Goal: Information Seeking & Learning: Compare options

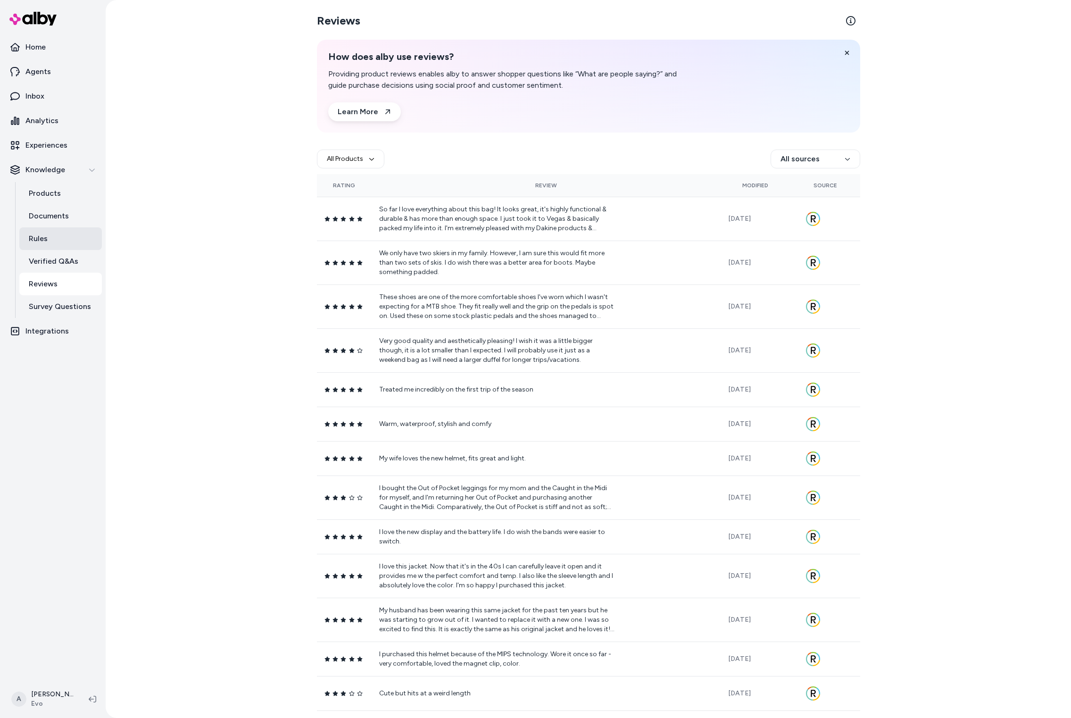
click at [56, 244] on link "Rules" at bounding box center [60, 238] width 83 height 23
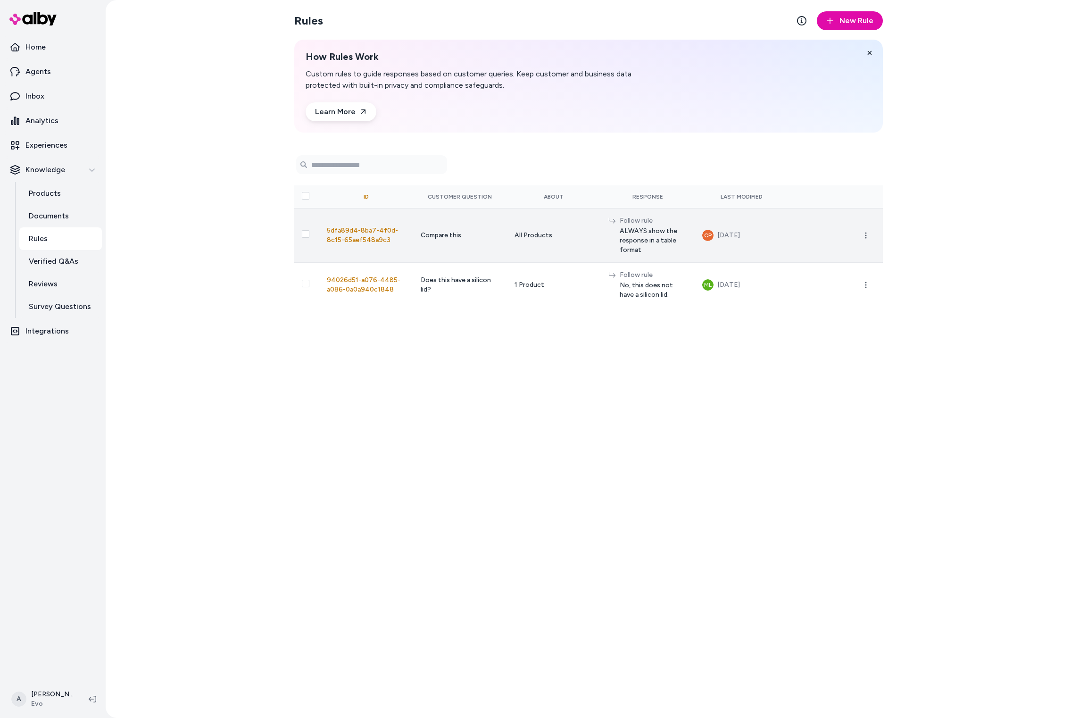
click at [420, 244] on td "Compare this" at bounding box center [460, 235] width 94 height 54
click at [454, 231] on span "Compare this" at bounding box center [441, 235] width 41 height 8
click at [363, 238] on span "5dfa89d4-8ba7-4f0d-8c15-65aef548a9c3" at bounding box center [362, 234] width 71 height 17
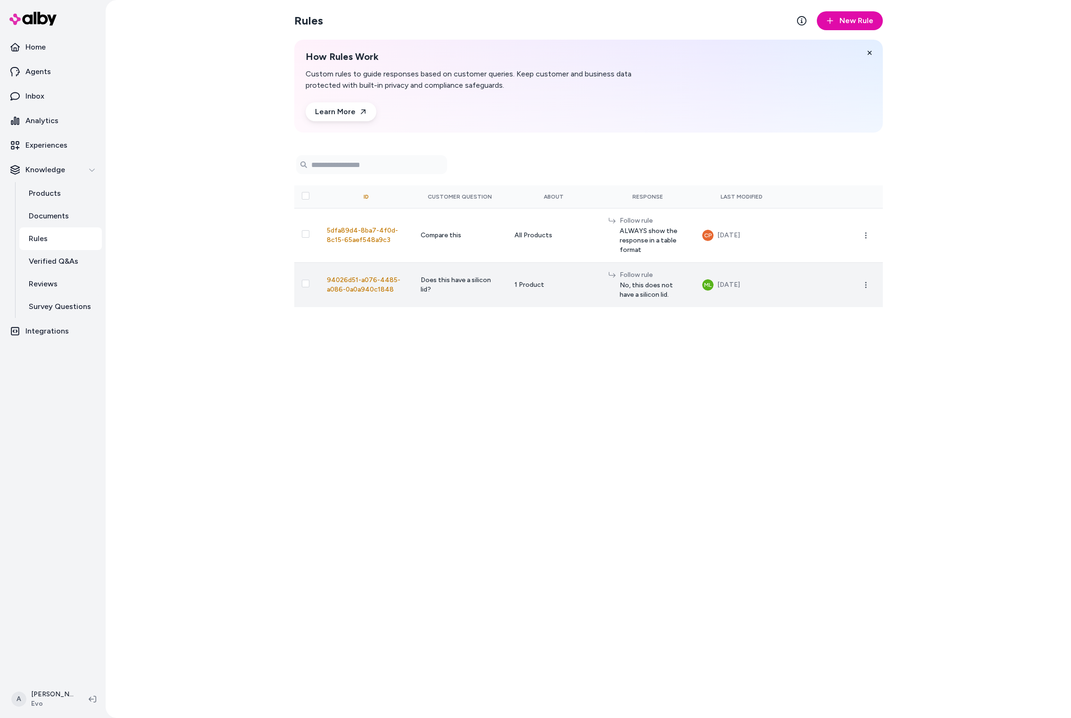
click at [368, 282] on span "94026d51-a076-4485-a086-0a0a940c1848" at bounding box center [364, 284] width 74 height 17
click at [867, 286] on icon "button" at bounding box center [866, 285] width 8 height 8
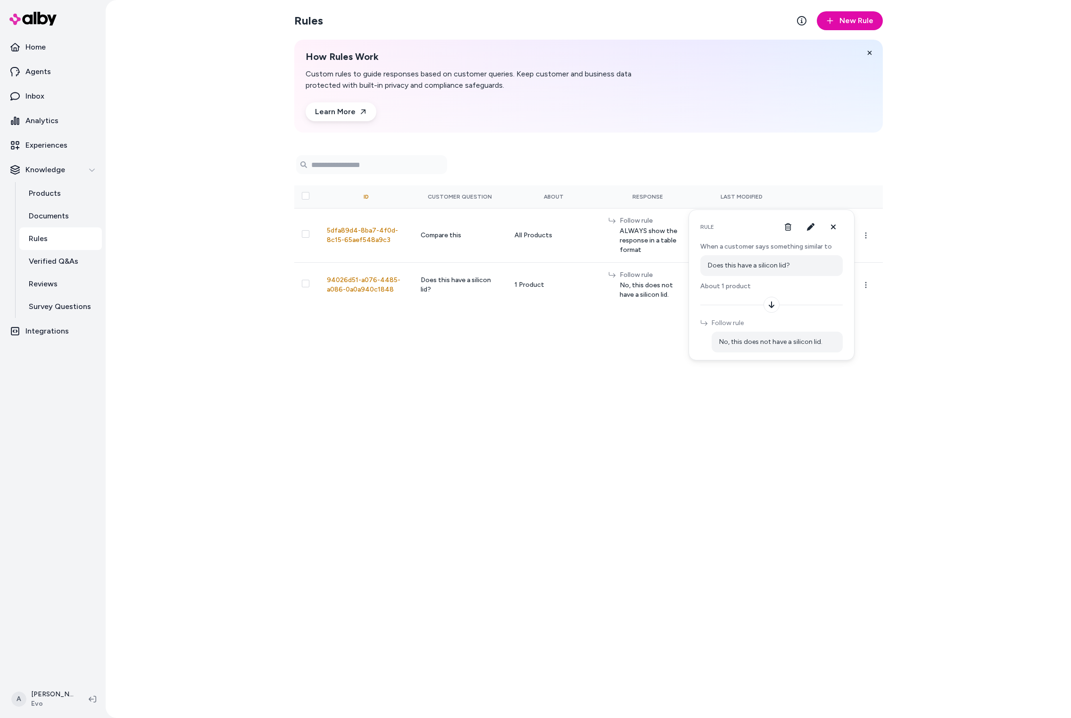
click at [978, 309] on div "Rules New Rule How Rules Work Custom rules to guide responses based on customer…" at bounding box center [588, 359] width 965 height 718
click at [36, 281] on p "Reviews" at bounding box center [43, 283] width 29 height 11
